Goal: Task Accomplishment & Management: Complete application form

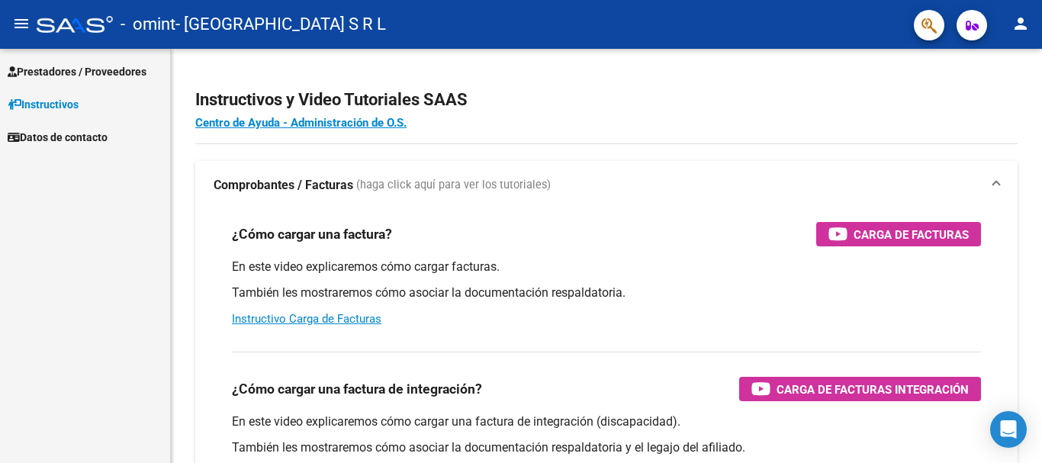
click at [130, 66] on span "Prestadores / Proveedores" at bounding box center [77, 71] width 139 height 17
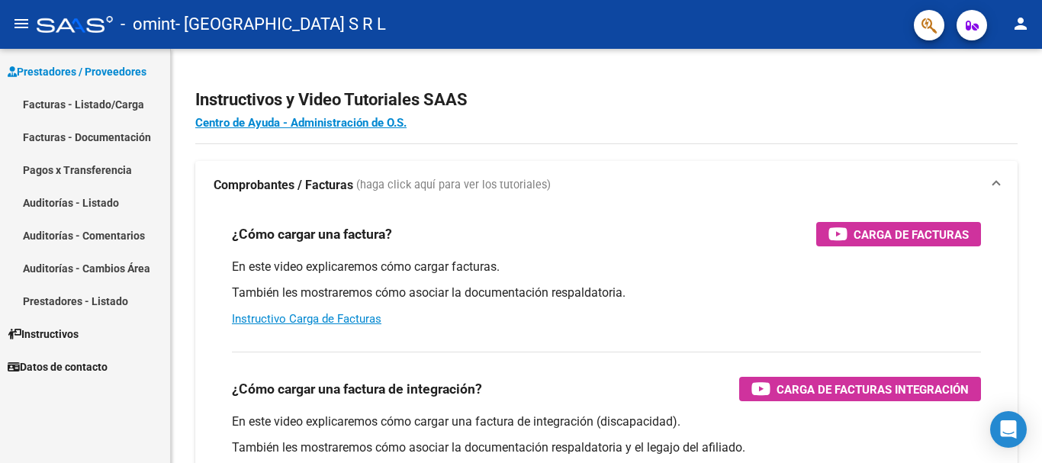
click at [115, 101] on link "Facturas - Listado/Carga" at bounding box center [85, 104] width 170 height 33
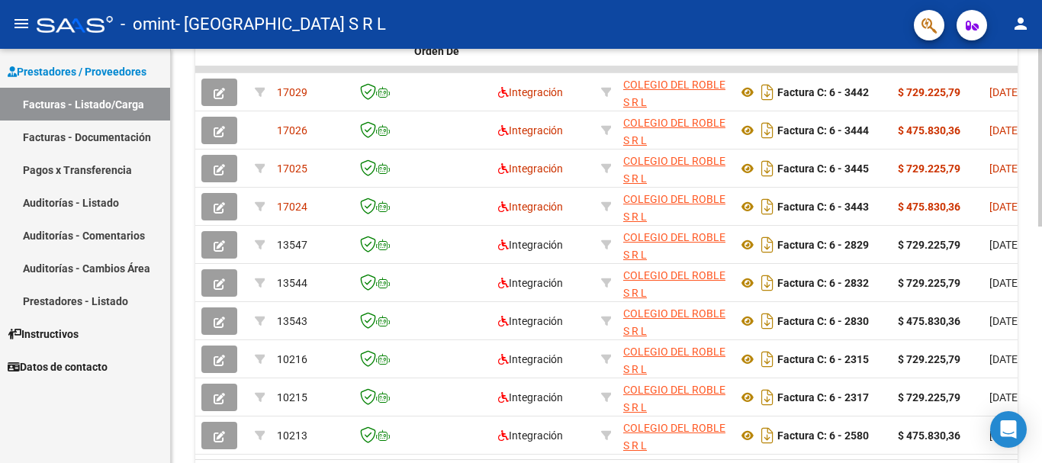
scroll to position [553, 0]
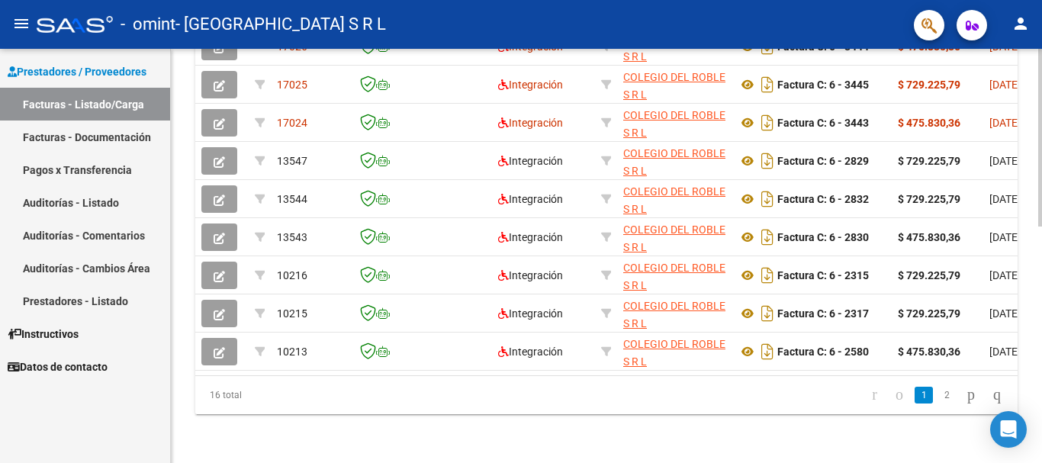
click at [937, 388] on link "2" at bounding box center [946, 395] width 18 height 17
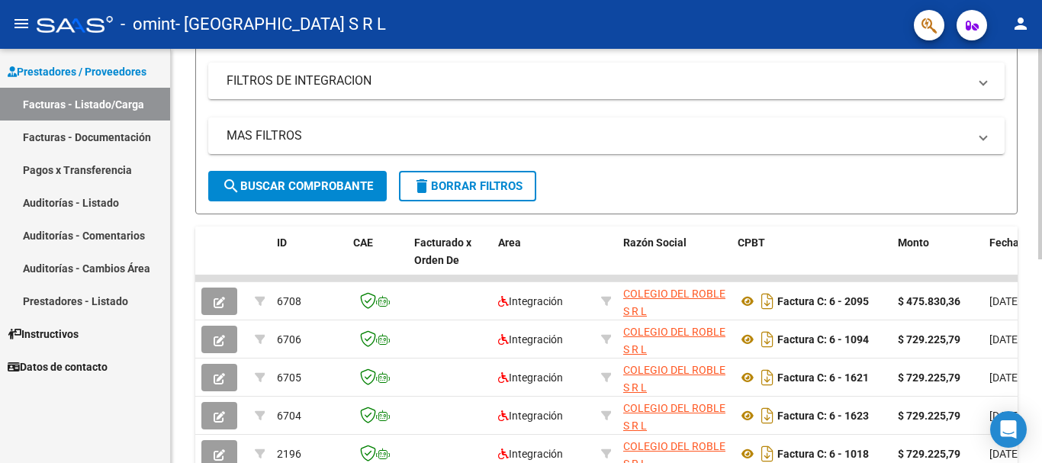
scroll to position [19, 0]
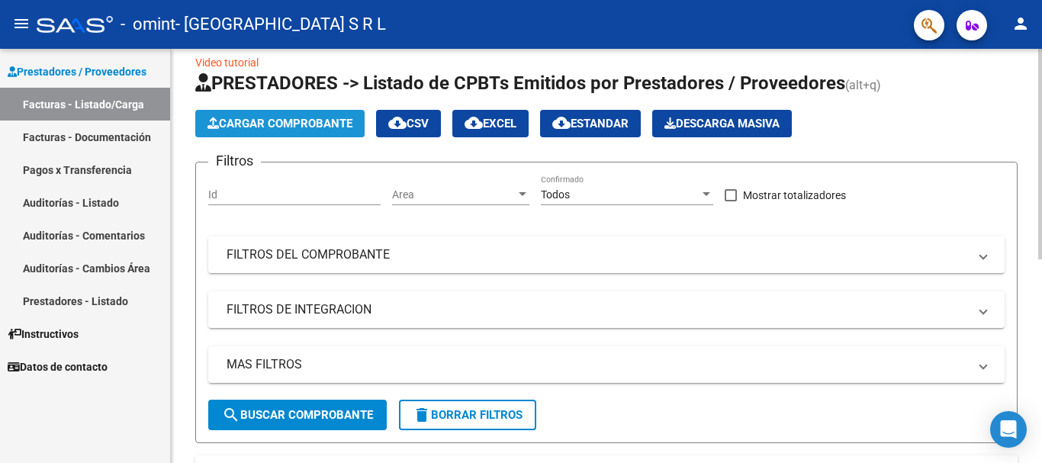
click at [255, 127] on span "Cargar Comprobante" at bounding box center [279, 124] width 145 height 14
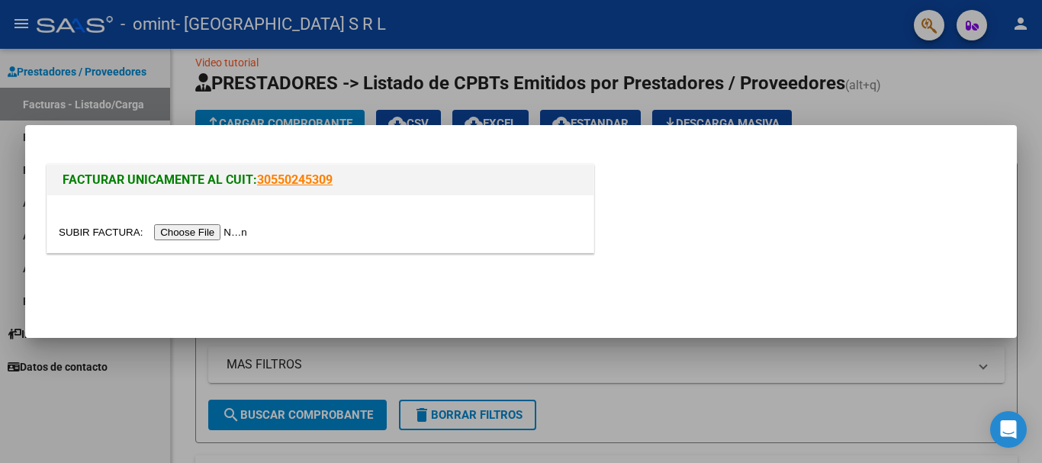
click at [248, 236] on input "file" at bounding box center [155, 232] width 193 height 16
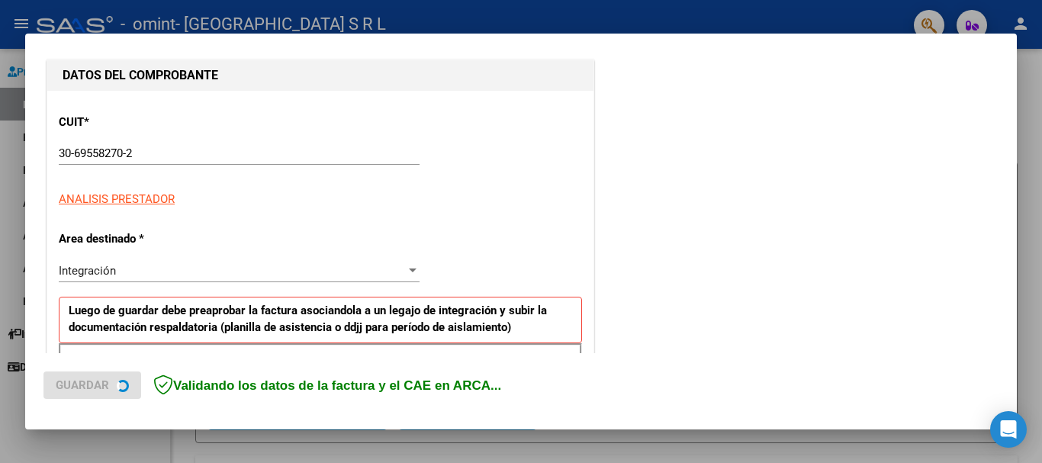
scroll to position [305, 0]
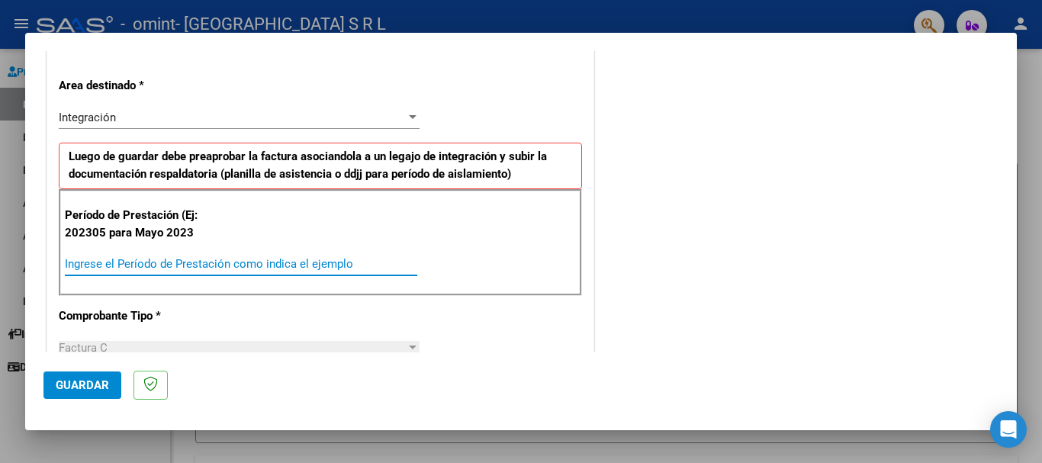
click at [169, 259] on input "Ingrese el Período de Prestación como indica el ejemplo" at bounding box center [241, 264] width 352 height 14
type input "202502"
click at [84, 380] on span "Guardar" at bounding box center [82, 385] width 53 height 14
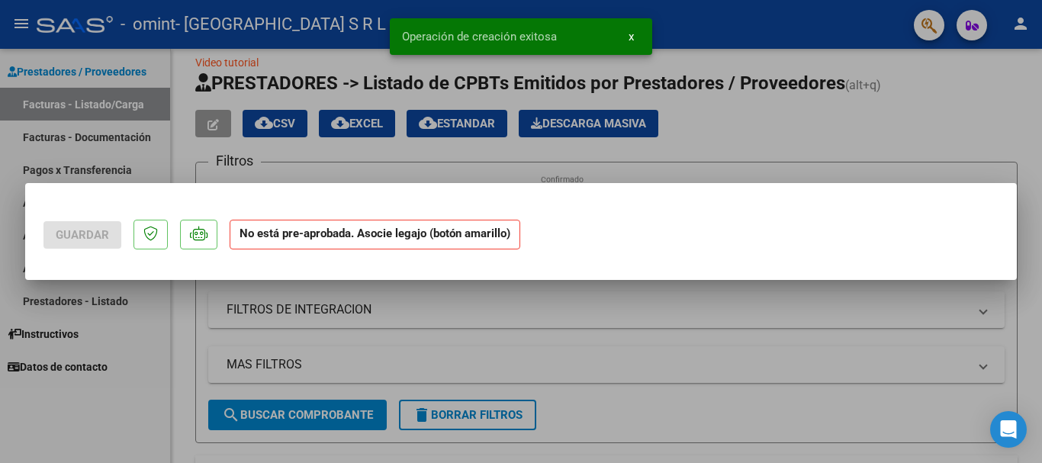
scroll to position [0, 0]
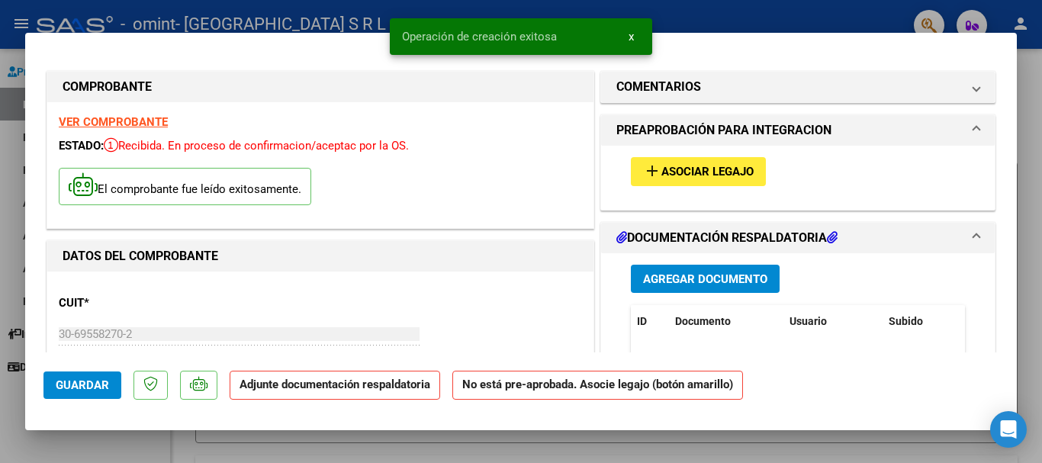
click at [680, 172] on span "Asociar Legajo" at bounding box center [707, 172] width 92 height 14
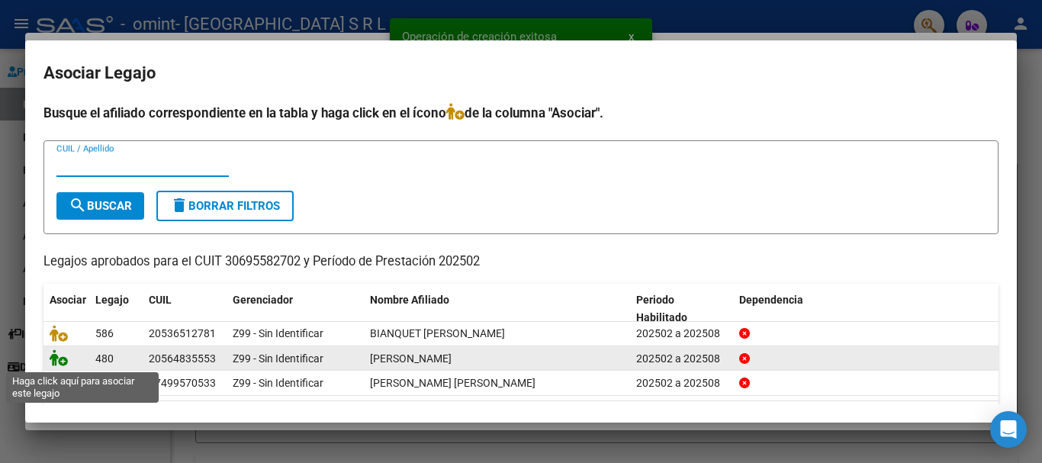
click at [62, 359] on icon at bounding box center [59, 357] width 18 height 17
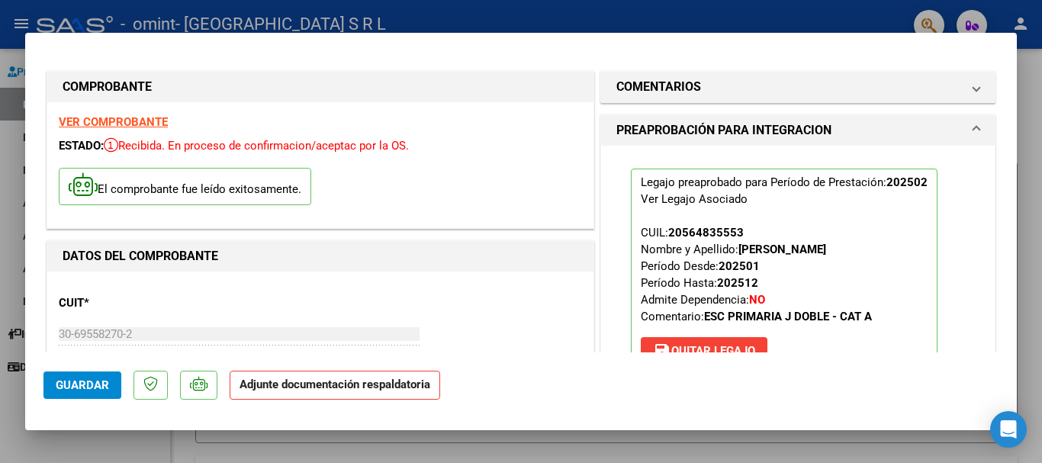
scroll to position [153, 0]
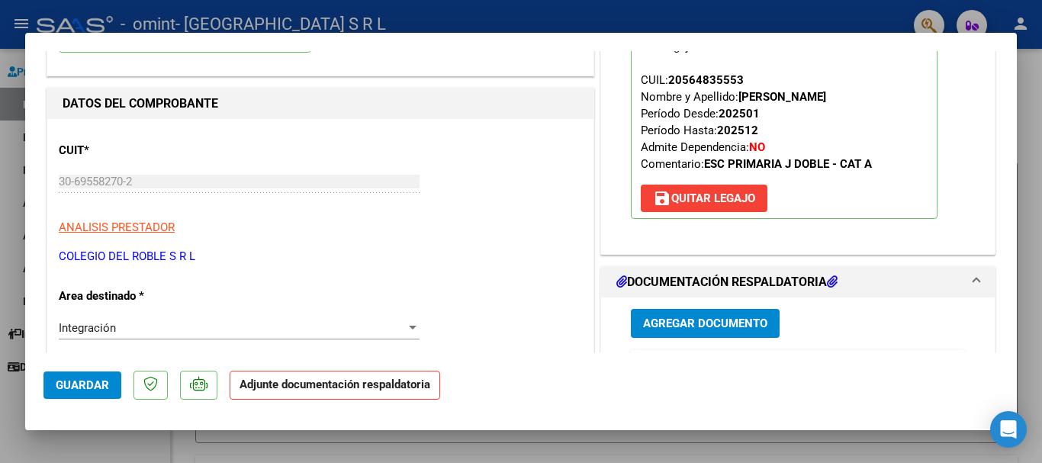
click at [690, 324] on span "Agregar Documento" at bounding box center [705, 324] width 124 height 14
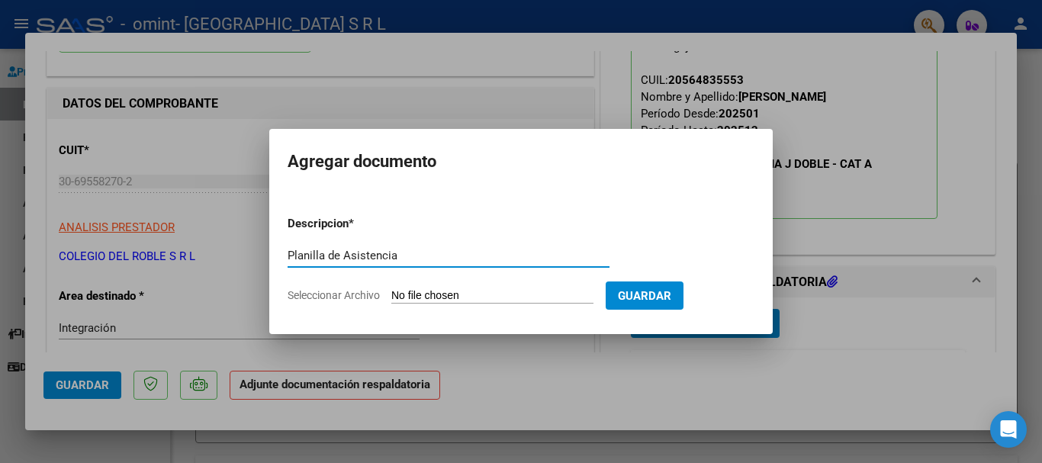
type input "Planilla de Asistencia"
click at [412, 299] on input "Seleccionar Archivo" at bounding box center [492, 296] width 202 height 14
type input "C:\fakepath\MACEDA CAR.pdf"
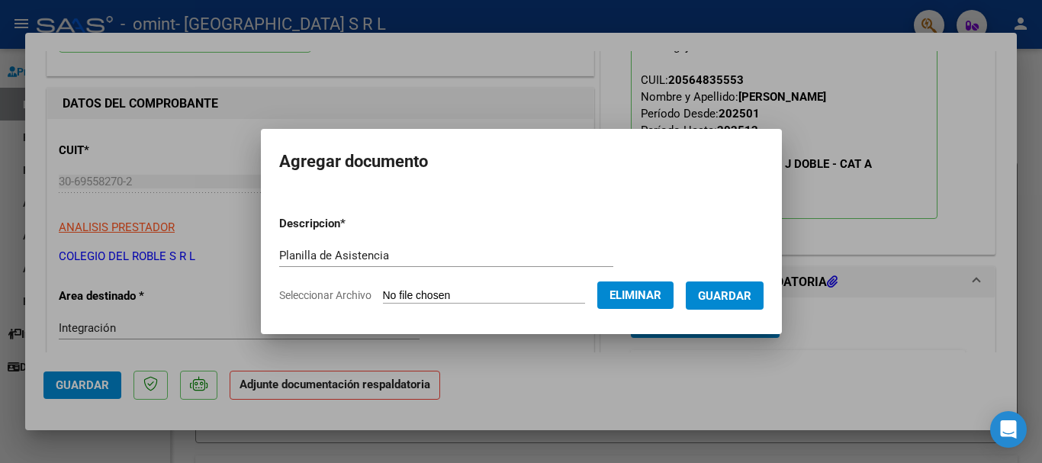
click at [750, 291] on span "Guardar" at bounding box center [724, 296] width 53 height 14
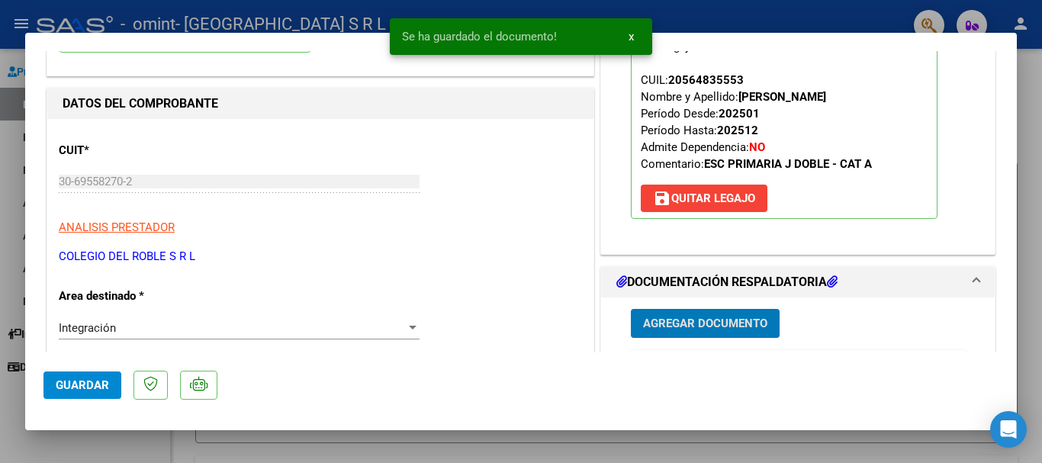
scroll to position [458, 0]
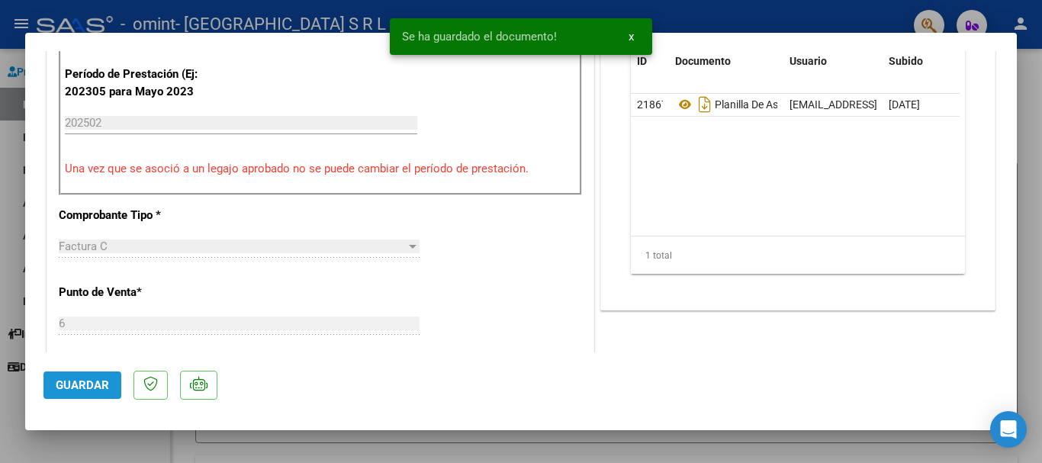
click at [98, 387] on span "Guardar" at bounding box center [82, 385] width 53 height 14
click at [637, 34] on button "x" at bounding box center [631, 36] width 30 height 27
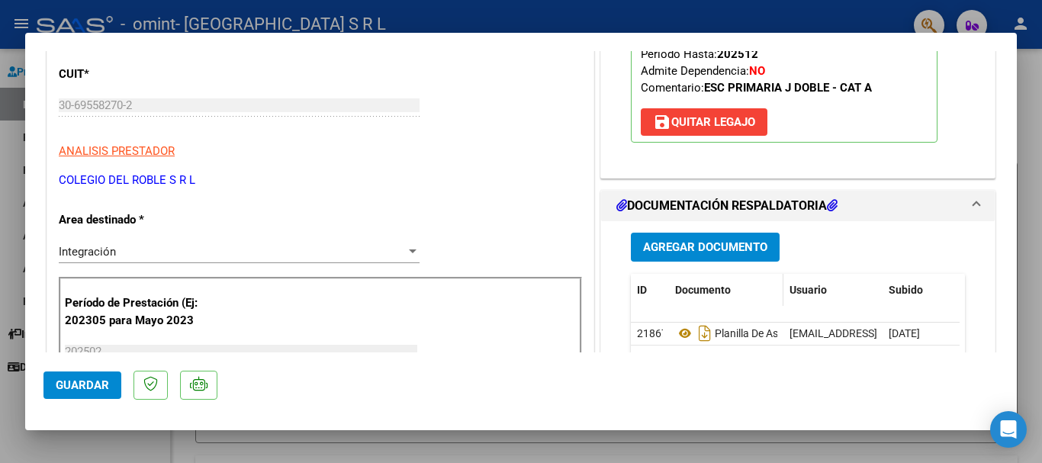
scroll to position [0, 0]
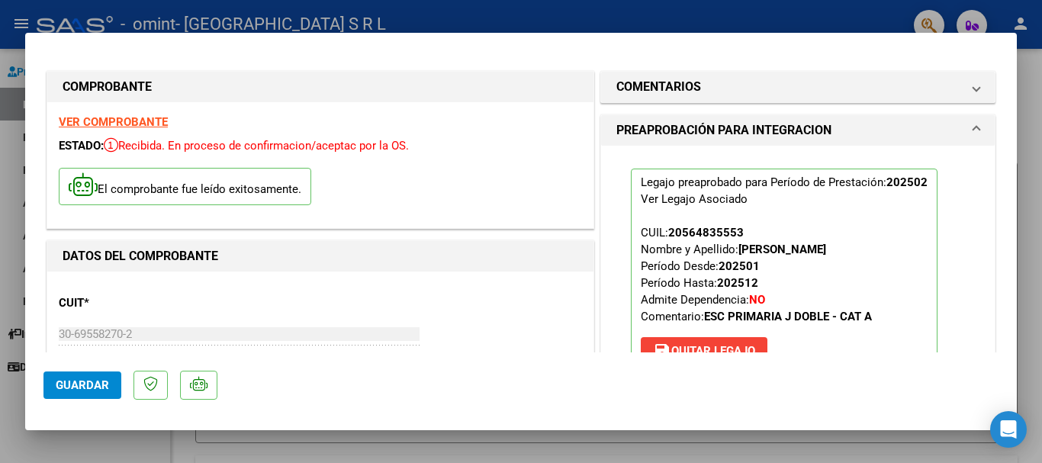
type input "$ 0,00"
